Goal: Task Accomplishment & Management: Manage account settings

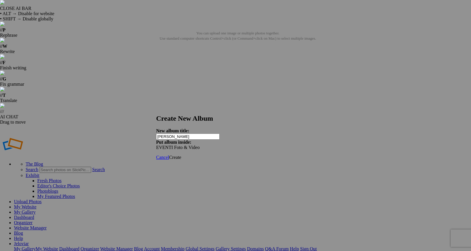
type input "Linda - Tagomago"
click at [181, 155] on span "Create" at bounding box center [175, 157] width 12 height 5
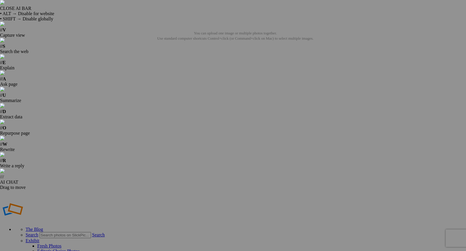
type input "[PERSON_NAME]"
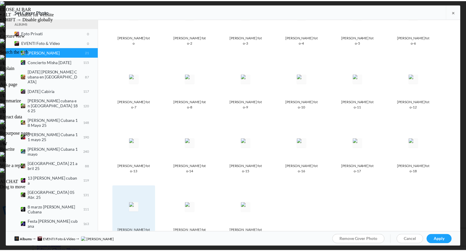
scroll to position [23, 0]
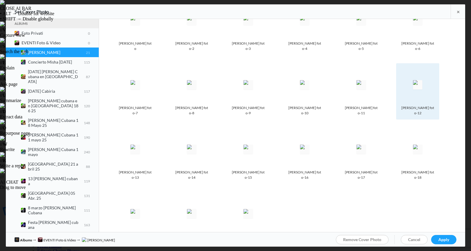
click at [413, 89] on img at bounding box center [417, 84] width 9 height 9
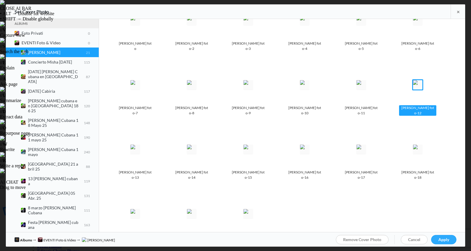
click at [446, 239] on span "Apply" at bounding box center [443, 239] width 11 height 5
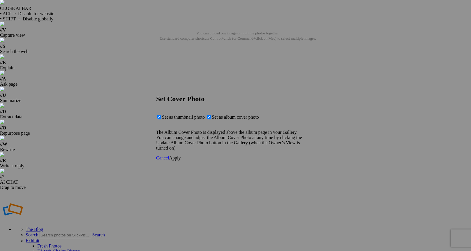
click at [180, 160] on span "Apply" at bounding box center [175, 157] width 12 height 5
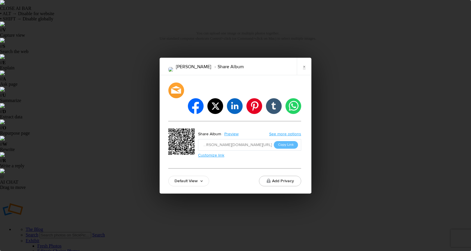
click at [219, 153] on link "Customize link" at bounding box center [211, 155] width 26 height 5
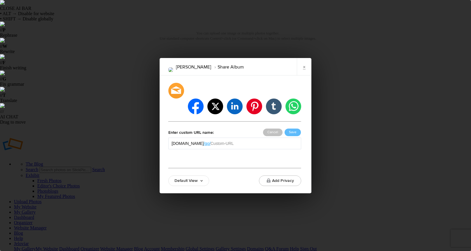
click at [245, 140] on input "text" at bounding box center [253, 143] width 87 height 6
type input "[PERSON_NAME]"
click at [292, 128] on button "Save" at bounding box center [292, 132] width 16 height 8
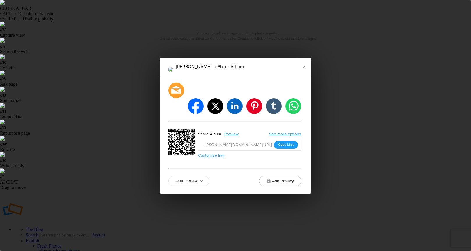
click at [281, 141] on button "Copy Link" at bounding box center [286, 145] width 24 height 8
click at [301, 75] on link "×" at bounding box center [304, 66] width 15 height 17
